Goal: Transaction & Acquisition: Download file/media

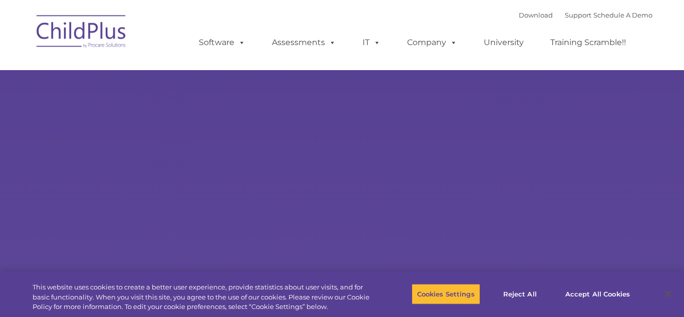
select select "MEDIUM"
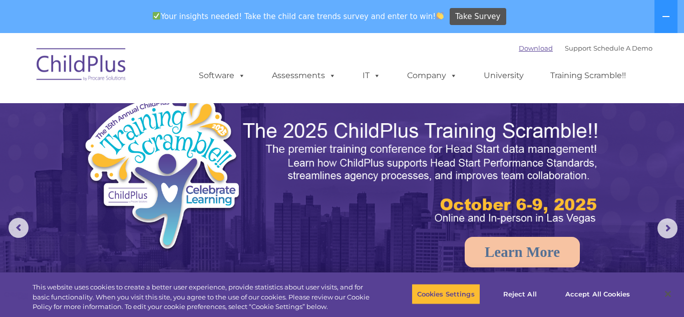
click at [534, 51] on link "Download" at bounding box center [535, 48] width 34 height 8
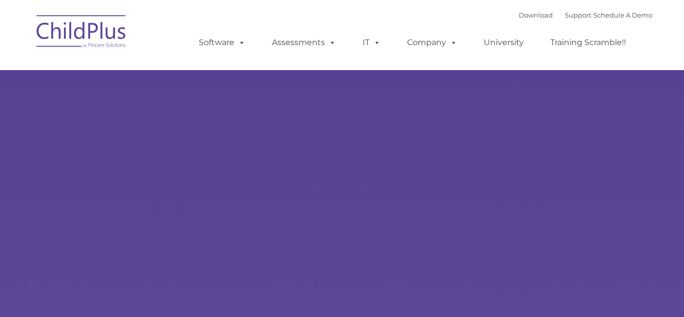
type input ""
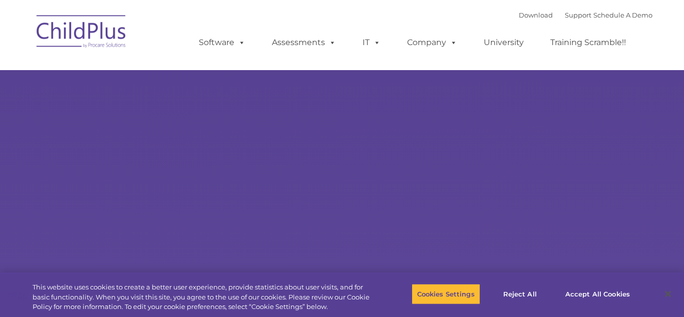
select select "MEDIUM"
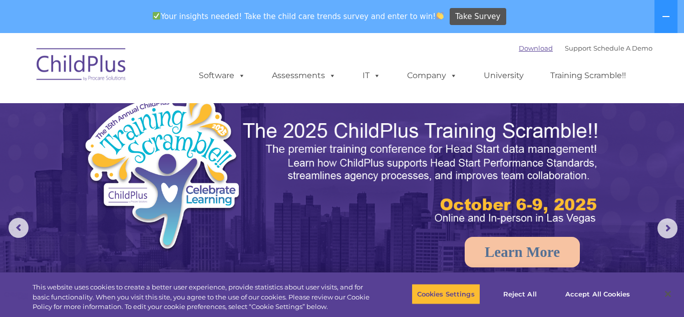
click at [534, 51] on link "Download" at bounding box center [535, 48] width 34 height 8
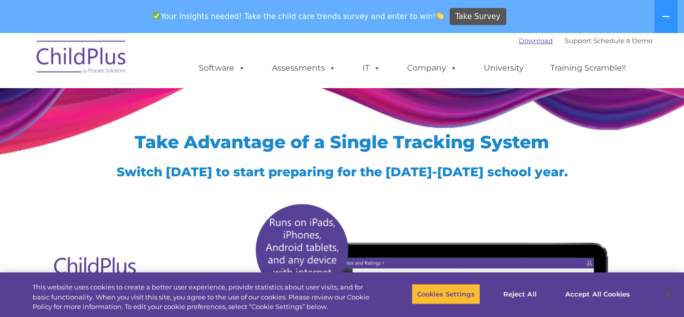
click at [535, 43] on link "Download" at bounding box center [535, 41] width 34 height 8
